Goal: Task Accomplishment & Management: Manage account settings

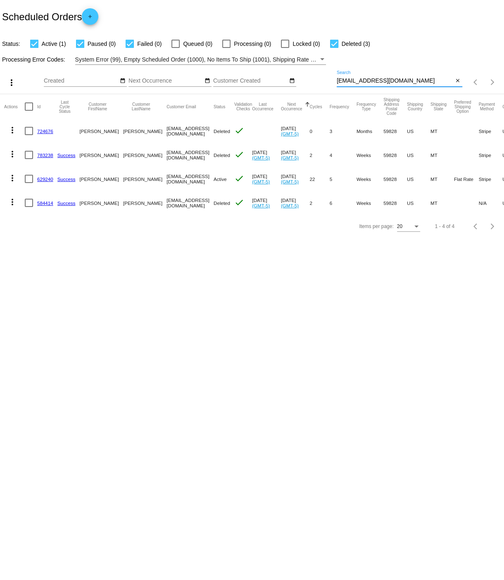
drag, startPoint x: 338, startPoint y: 81, endPoint x: 401, endPoint y: 81, distance: 62.8
click at [401, 81] on input "[EMAIL_ADDRESS][DOMAIN_NAME]" at bounding box center [395, 81] width 117 height 7
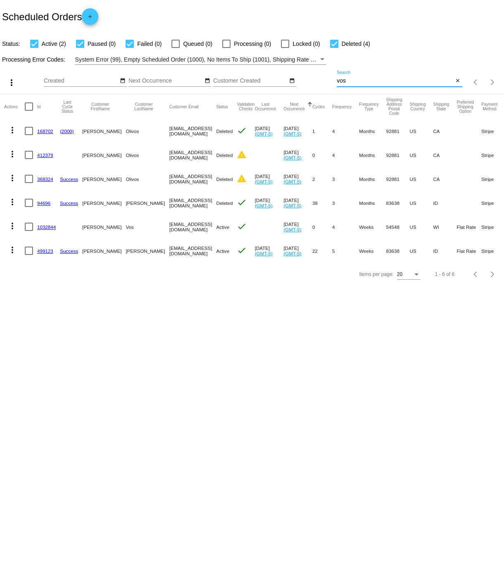
type input "vos"
click at [45, 226] on link "1032844" at bounding box center [46, 226] width 19 height 5
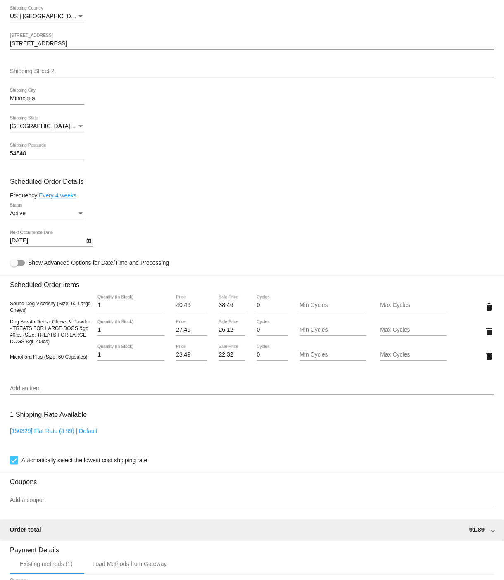
scroll to position [230, 0]
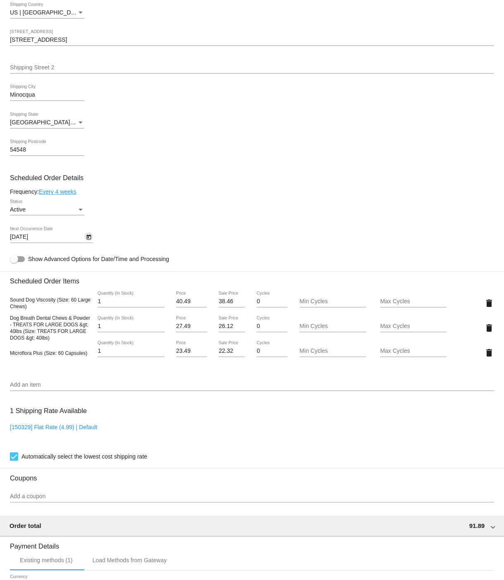
click at [88, 242] on icon "Open calendar" at bounding box center [89, 237] width 6 height 10
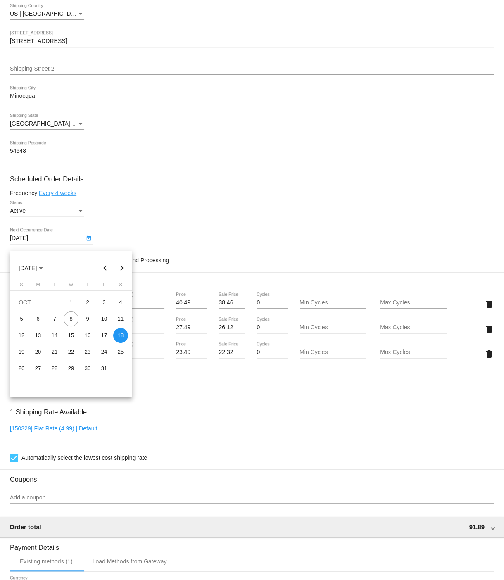
click at [38, 370] on div "27" at bounding box center [38, 368] width 15 height 15
type input "[DATE]"
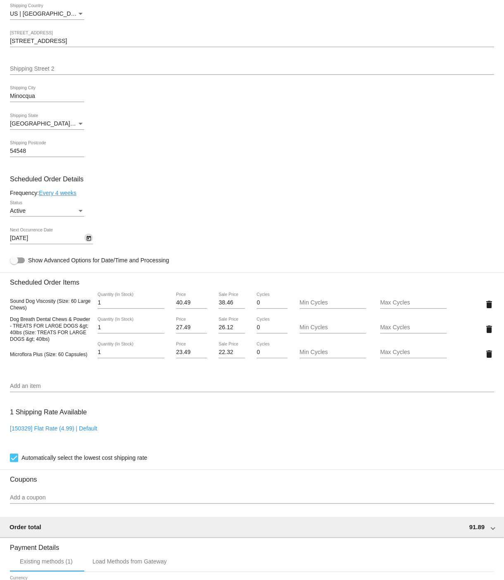
click at [48, 196] on link "Every 4 weeks" at bounding box center [58, 193] width 38 height 7
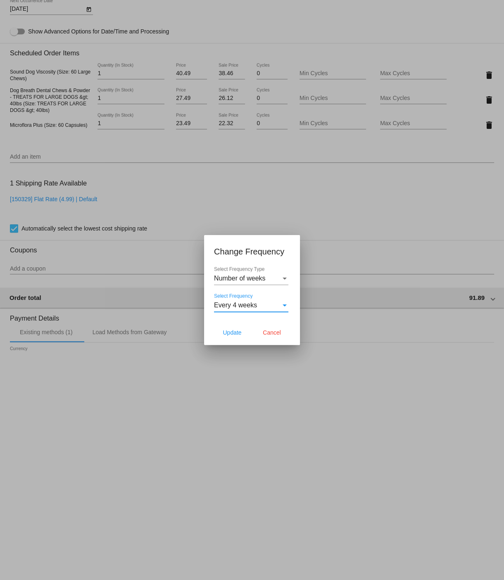
click at [285, 306] on div "Select Frequency" at bounding box center [285, 306] width 4 height 2
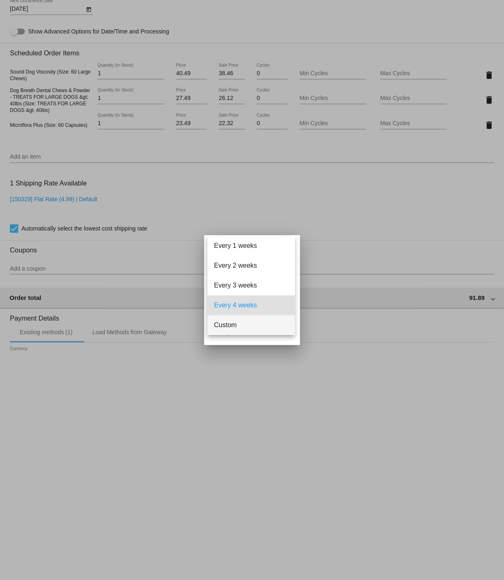
click at [238, 327] on span "Custom" at bounding box center [251, 325] width 74 height 20
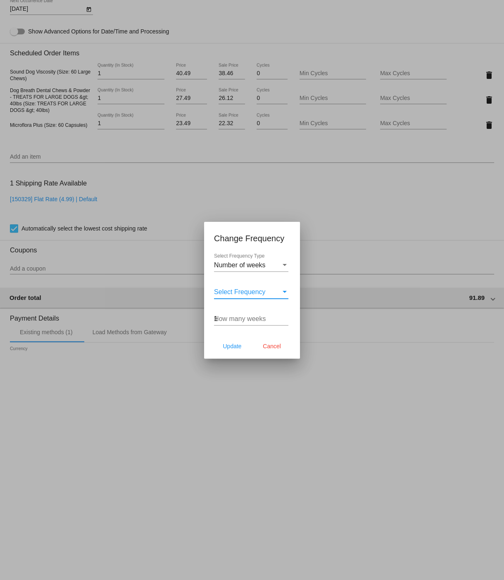
click at [285, 316] on input "1" at bounding box center [251, 318] width 74 height 7
click at [286, 316] on input "2" at bounding box center [251, 318] width 74 height 7
click at [286, 316] on input "3" at bounding box center [251, 318] width 74 height 7
click at [286, 316] on input "4" at bounding box center [251, 318] width 74 height 7
type input "5"
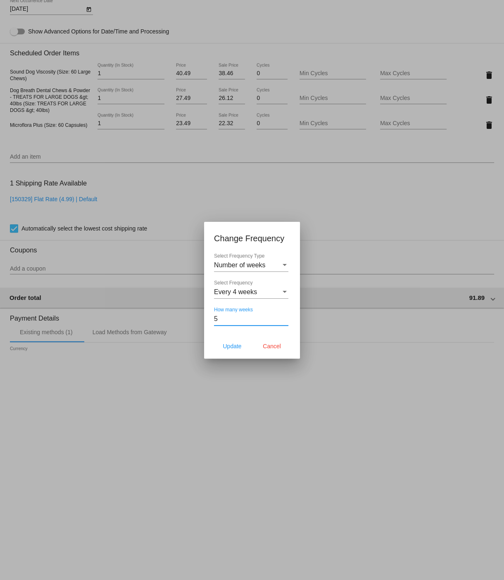
click at [286, 316] on input "5" at bounding box center [251, 318] width 74 height 7
click at [236, 348] on span "Update" at bounding box center [232, 346] width 19 height 7
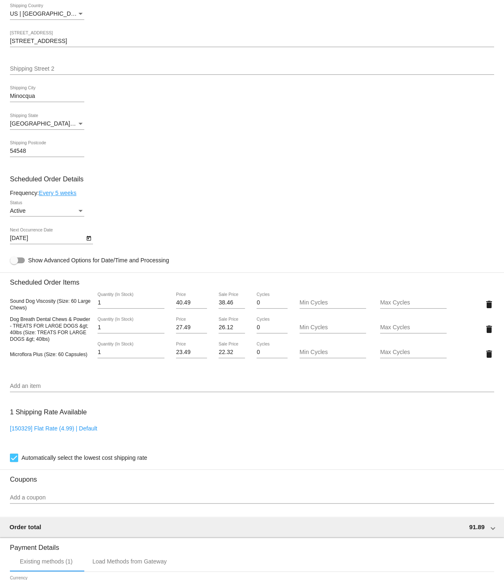
click at [86, 243] on icon "Open calendar" at bounding box center [89, 239] width 6 height 10
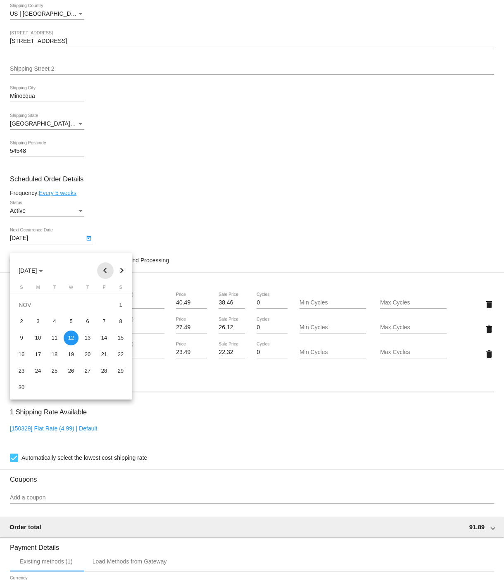
click at [103, 267] on button "Previous month" at bounding box center [105, 270] width 17 height 17
drag, startPoint x: 40, startPoint y: 372, endPoint x: 45, endPoint y: 371, distance: 5.4
click at [40, 372] on div "27" at bounding box center [38, 371] width 15 height 15
type input "[DATE]"
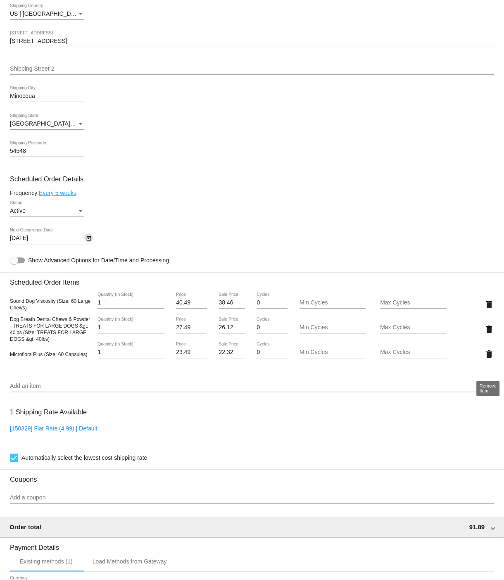
click at [489, 359] on mat-icon "delete" at bounding box center [489, 354] width 10 height 10
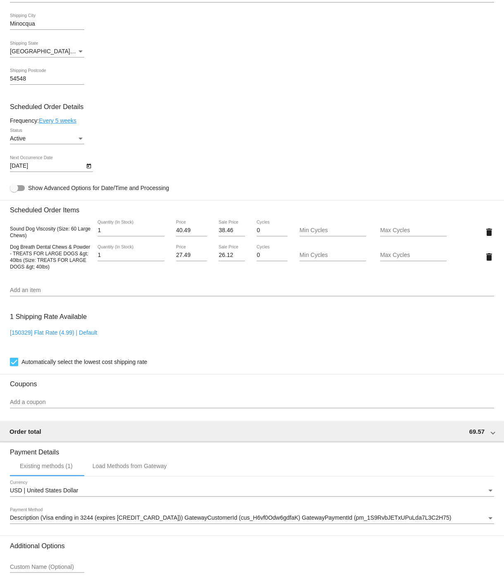
scroll to position [389, 0]
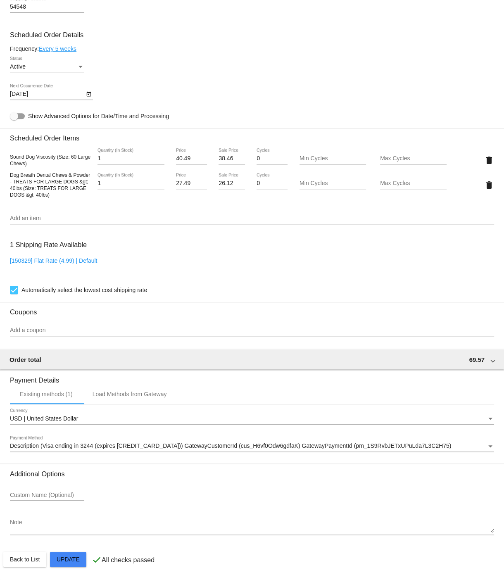
click at [69, 559] on mat-card "Customer 345398: [PERSON_NAME] [EMAIL_ADDRESS][DOMAIN_NAME] Customer Shipping E…" at bounding box center [252, 154] width 504 height 853
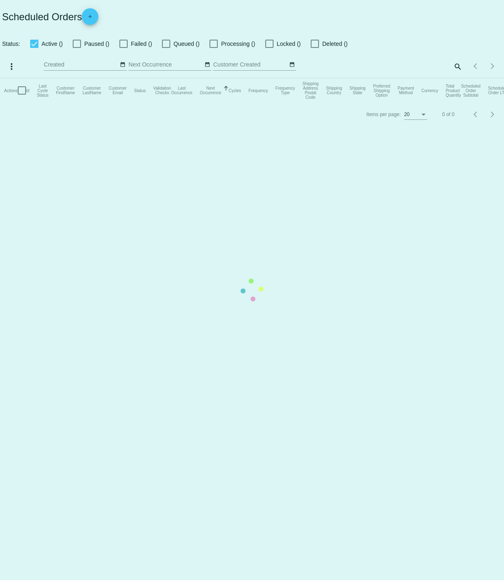
checkbox input "true"
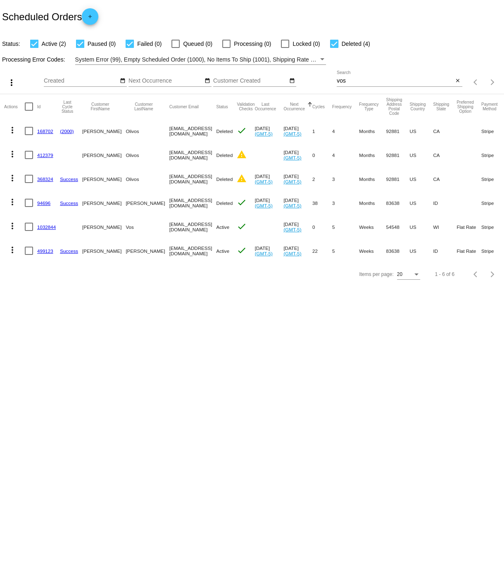
click at [45, 227] on link "1032844" at bounding box center [46, 226] width 19 height 5
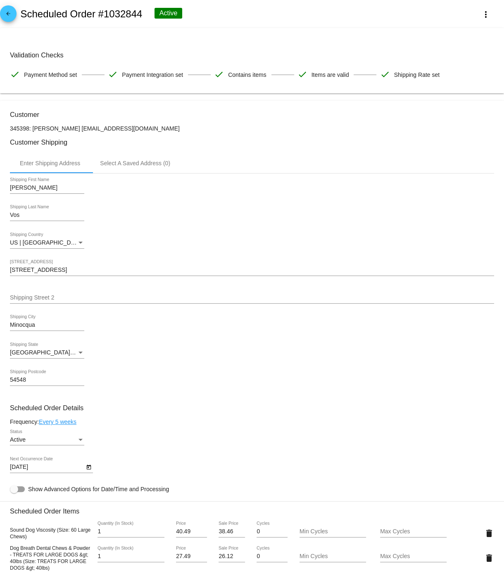
drag, startPoint x: 62, startPoint y: 133, endPoint x: 145, endPoint y: 131, distance: 82.3
click at [145, 131] on p "345398: [PERSON_NAME] [EMAIL_ADDRESS][DOMAIN_NAME]" at bounding box center [252, 128] width 484 height 7
copy p "[EMAIL_ADDRESS][DOMAIN_NAME]"
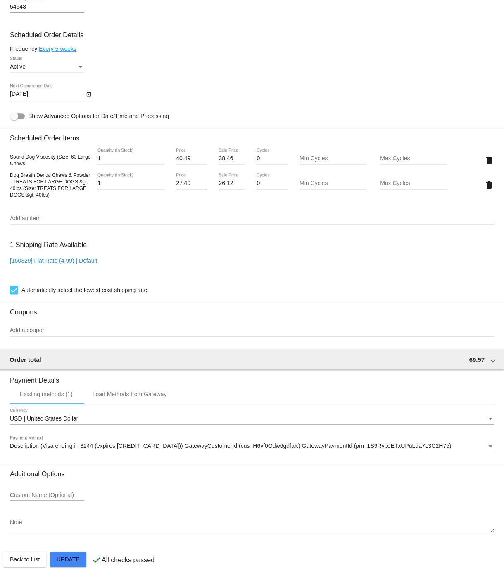
scroll to position [389, 0]
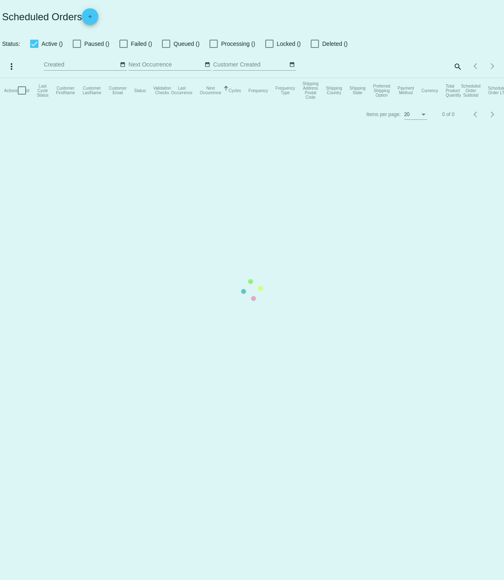
checkbox input "true"
